Goal: Task Accomplishment & Management: Manage account settings

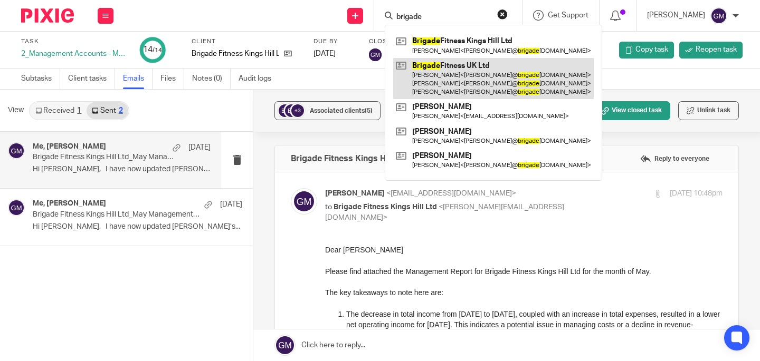
type input "brigade"
click at [465, 75] on link at bounding box center [493, 79] width 201 height 42
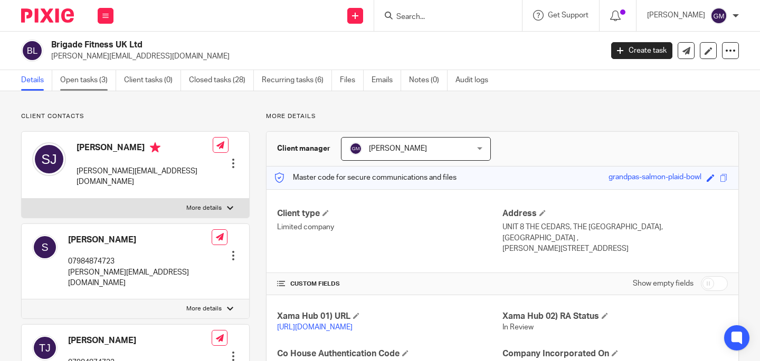
click at [87, 87] on link "Open tasks (3)" at bounding box center [88, 80] width 56 height 21
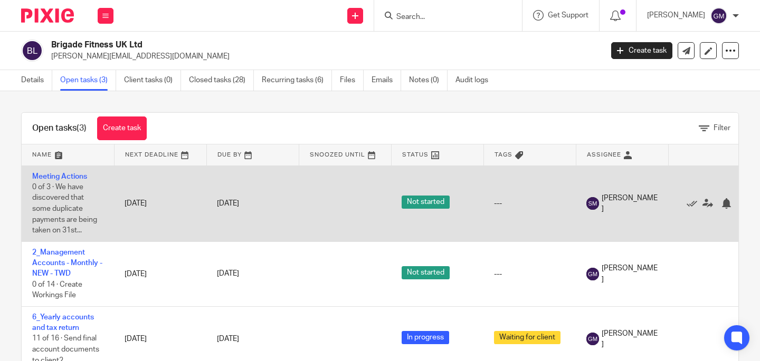
scroll to position [5, 0]
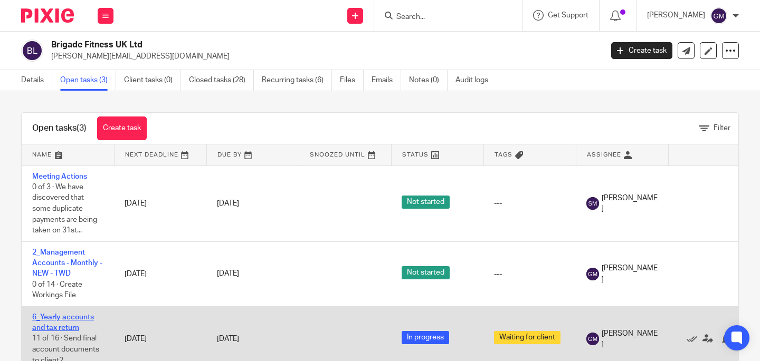
click at [64, 318] on link "6_Yearly accounts and tax return" at bounding box center [63, 323] width 62 height 18
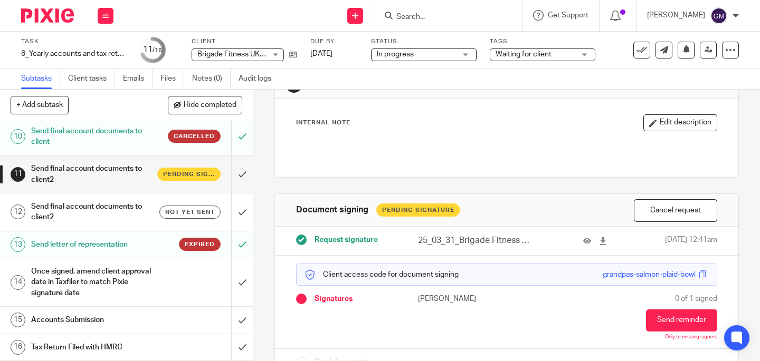
scroll to position [72, 0]
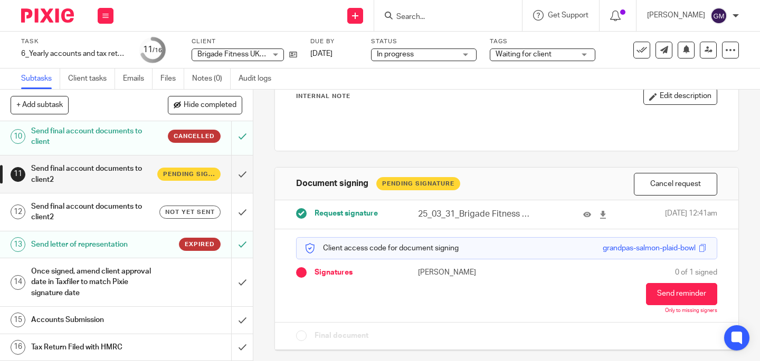
click at [139, 245] on h1 "Send letter of representation" at bounding box center [94, 245] width 127 height 16
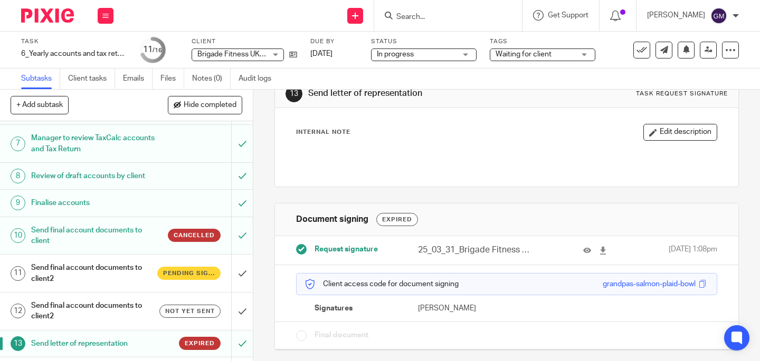
scroll to position [180, 0]
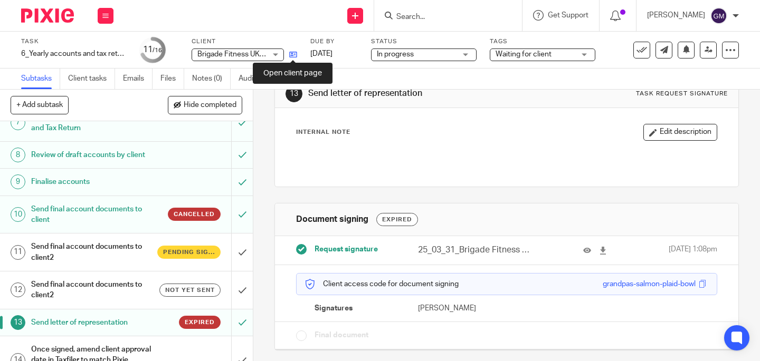
click at [291, 56] on icon at bounding box center [293, 55] width 8 height 8
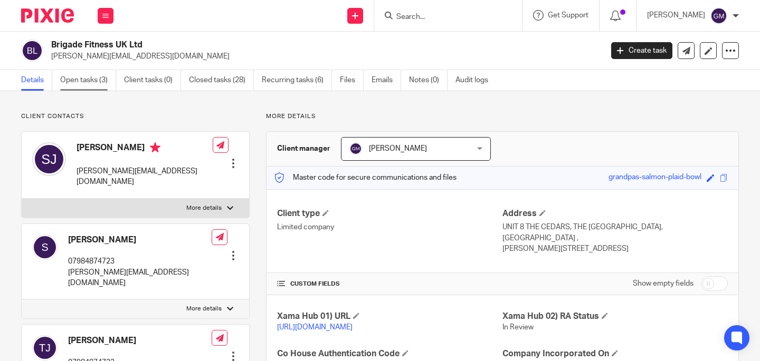
click at [87, 83] on link "Open tasks (3)" at bounding box center [88, 80] width 56 height 21
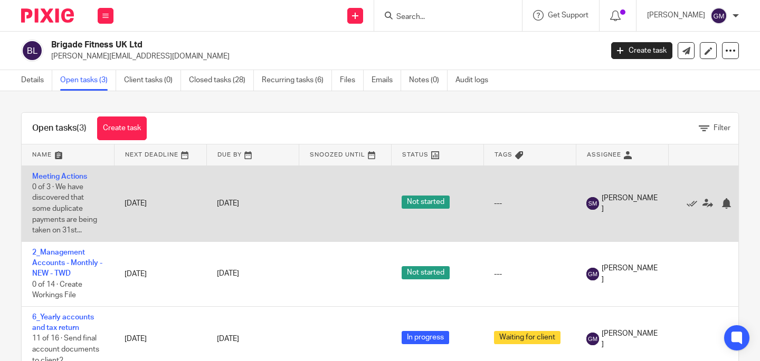
scroll to position [5, 0]
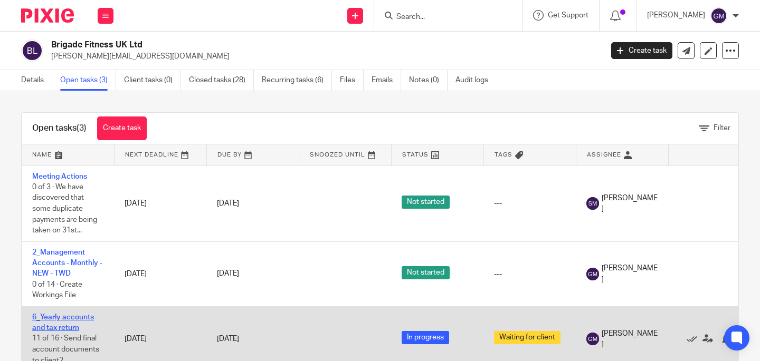
click at [55, 316] on link "6_Yearly accounts and tax return" at bounding box center [63, 323] width 62 height 18
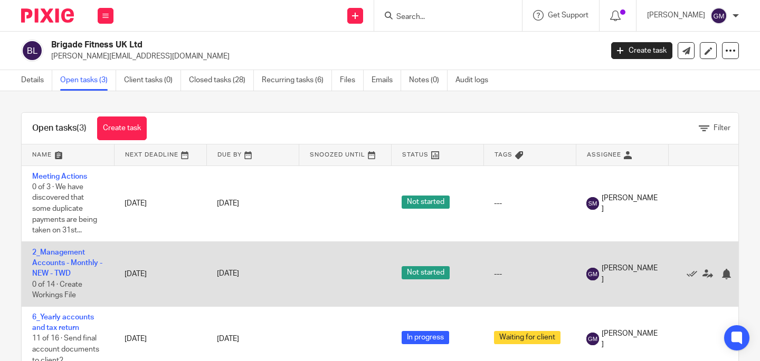
scroll to position [2, 0]
click at [58, 271] on link "2_Management Accounts - Monthly - NEW - TWD" at bounding box center [67, 263] width 70 height 29
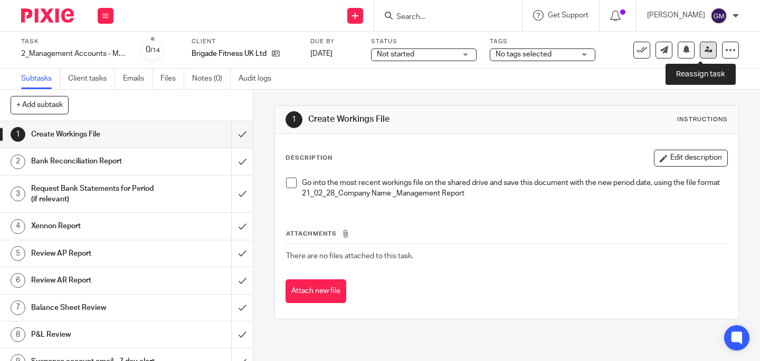
click at [705, 53] on icon at bounding box center [709, 50] width 8 height 8
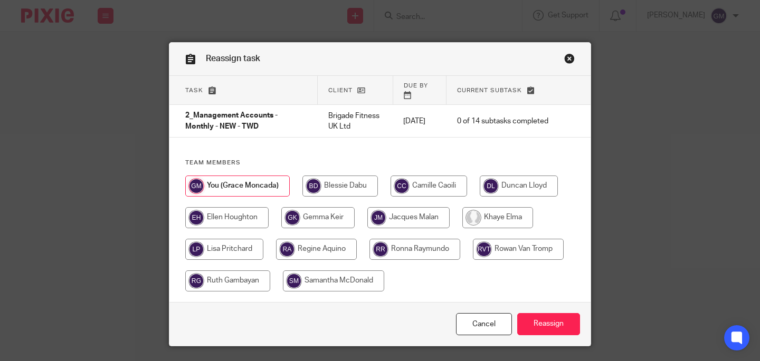
drag, startPoint x: 562, startPoint y: 60, endPoint x: 555, endPoint y: 69, distance: 11.7
click at [564, 60] on link "Close this dialog window" at bounding box center [569, 60] width 11 height 14
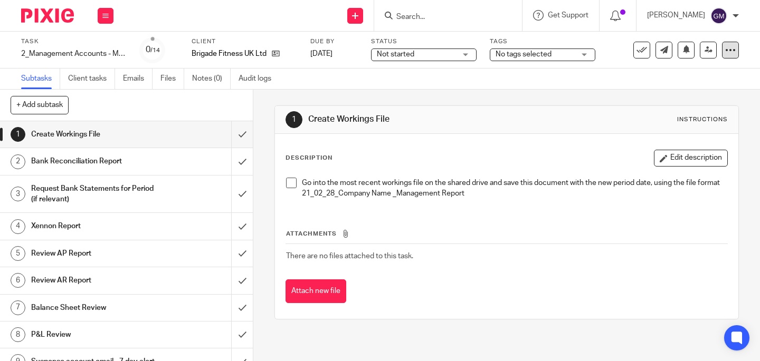
click at [726, 52] on icon at bounding box center [730, 50] width 11 height 11
click at [702, 122] on span "Change schedule" at bounding box center [684, 122] width 58 height 7
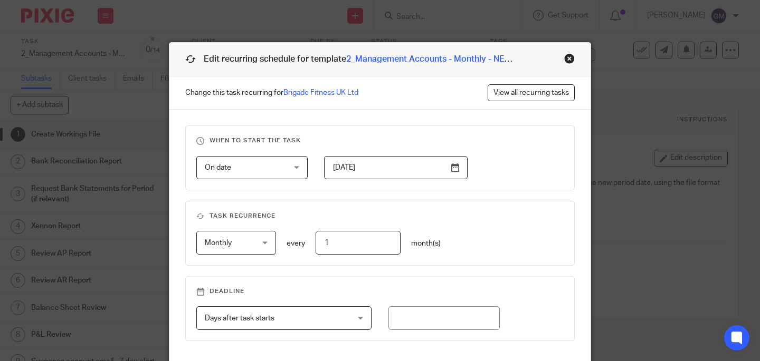
click at [564, 56] on div "Close this dialog window" at bounding box center [569, 58] width 11 height 11
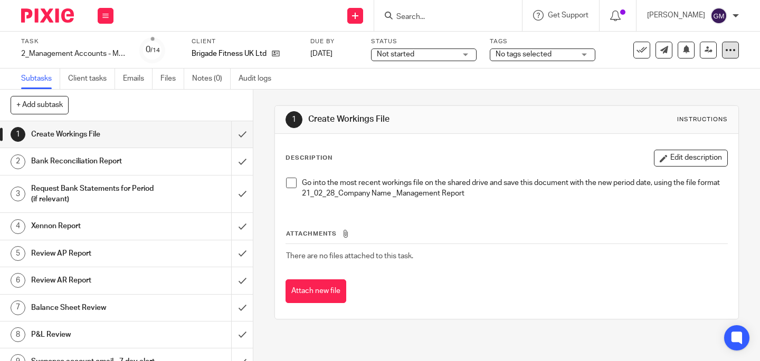
click at [725, 52] on icon at bounding box center [730, 50] width 11 height 11
drag, startPoint x: 678, startPoint y: 88, endPoint x: 667, endPoint y: 88, distance: 10.6
click at [678, 89] on link "Advanced task editor" at bounding box center [690, 92] width 70 height 7
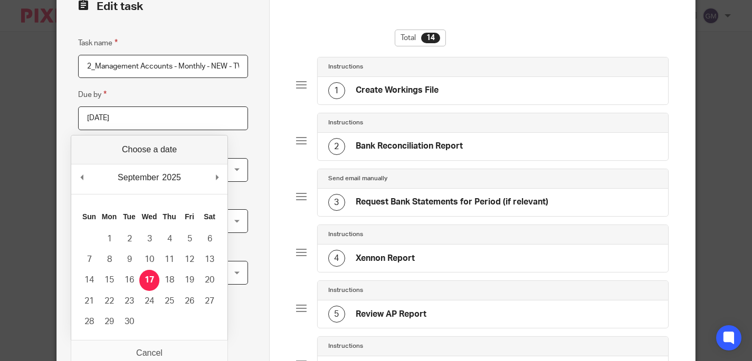
click at [141, 115] on input "[DATE]" at bounding box center [163, 119] width 170 height 24
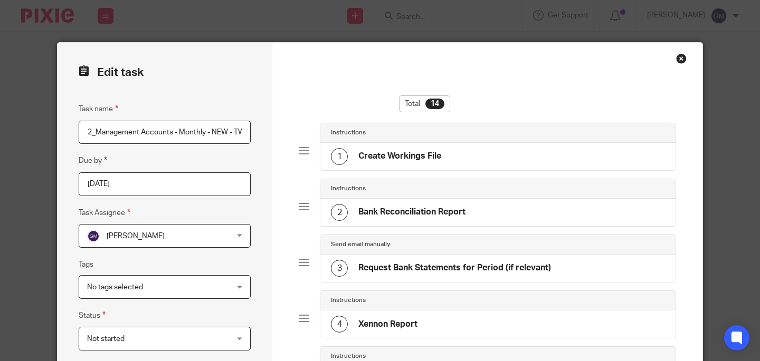
click at [679, 57] on div "Close this dialog window" at bounding box center [681, 58] width 11 height 11
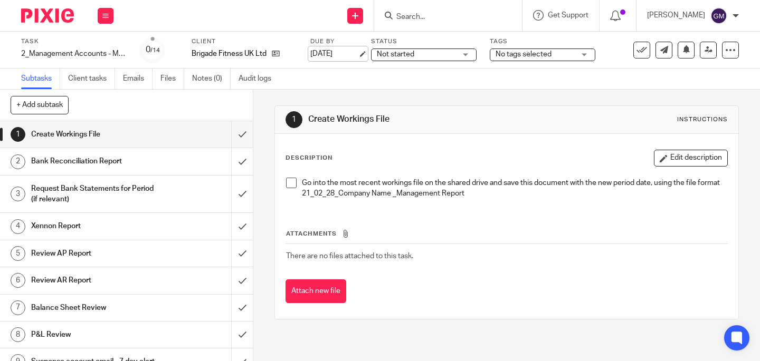
click at [353, 53] on link "[DATE]" at bounding box center [333, 54] width 47 height 11
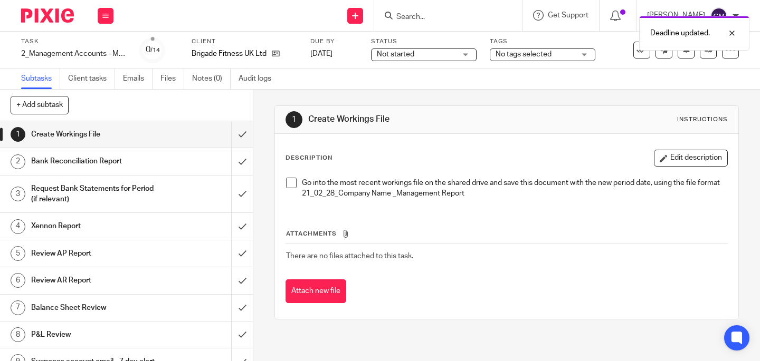
click at [450, 291] on div "Attach new file" at bounding box center [507, 292] width 442 height 24
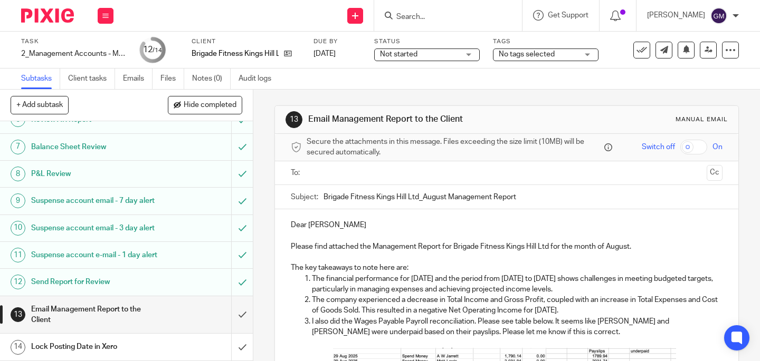
click at [361, 171] on input "text" at bounding box center [506, 173] width 392 height 12
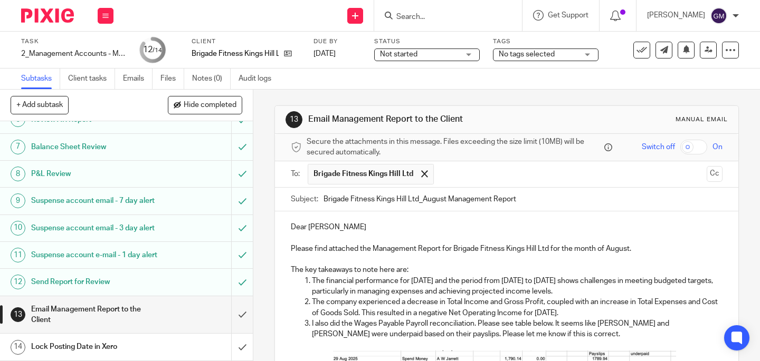
scroll to position [271, 0]
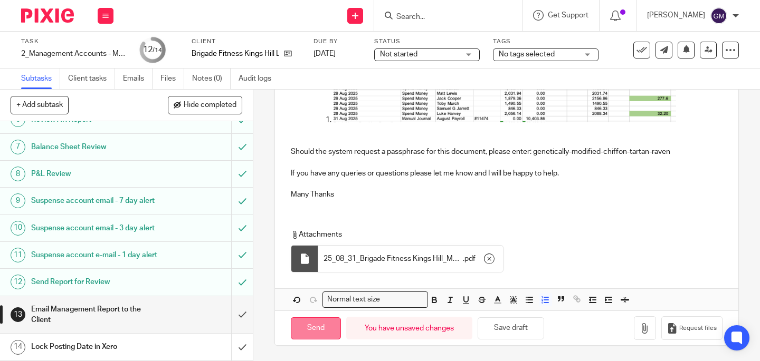
click at [311, 322] on input "Send" at bounding box center [316, 329] width 50 height 23
type input "Sent"
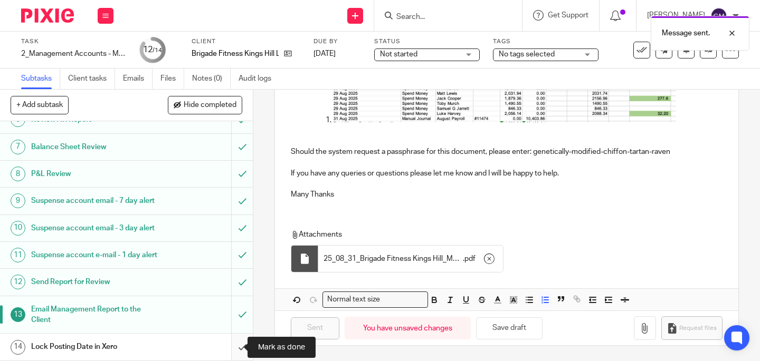
click at [233, 353] on input "submit" at bounding box center [126, 347] width 253 height 26
